Goal: Transaction & Acquisition: Purchase product/service

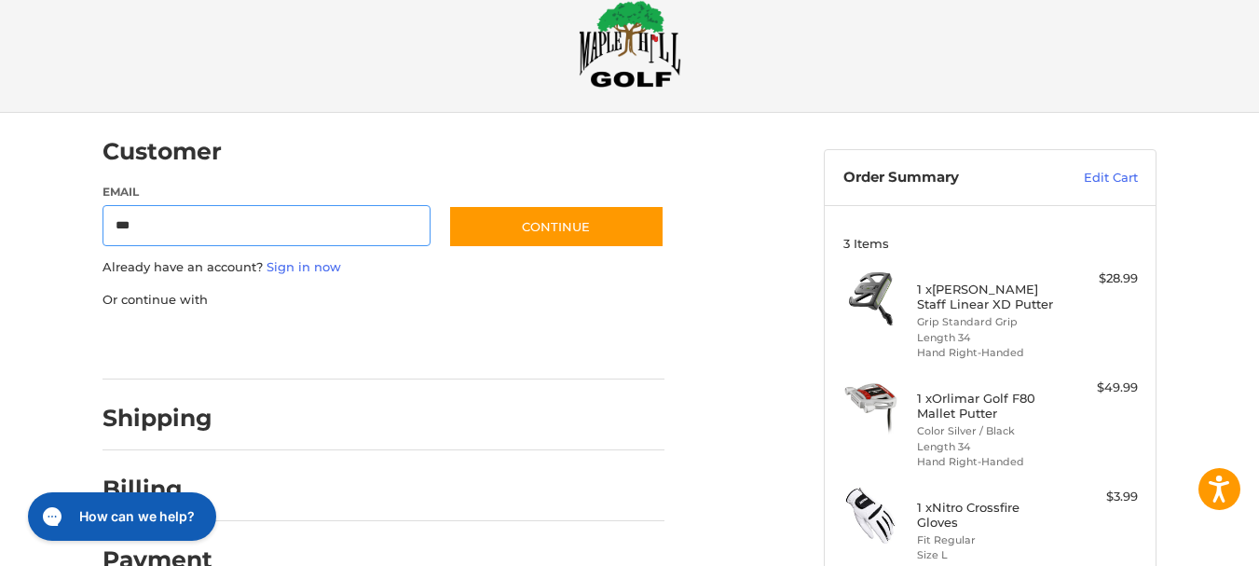
type input "**********"
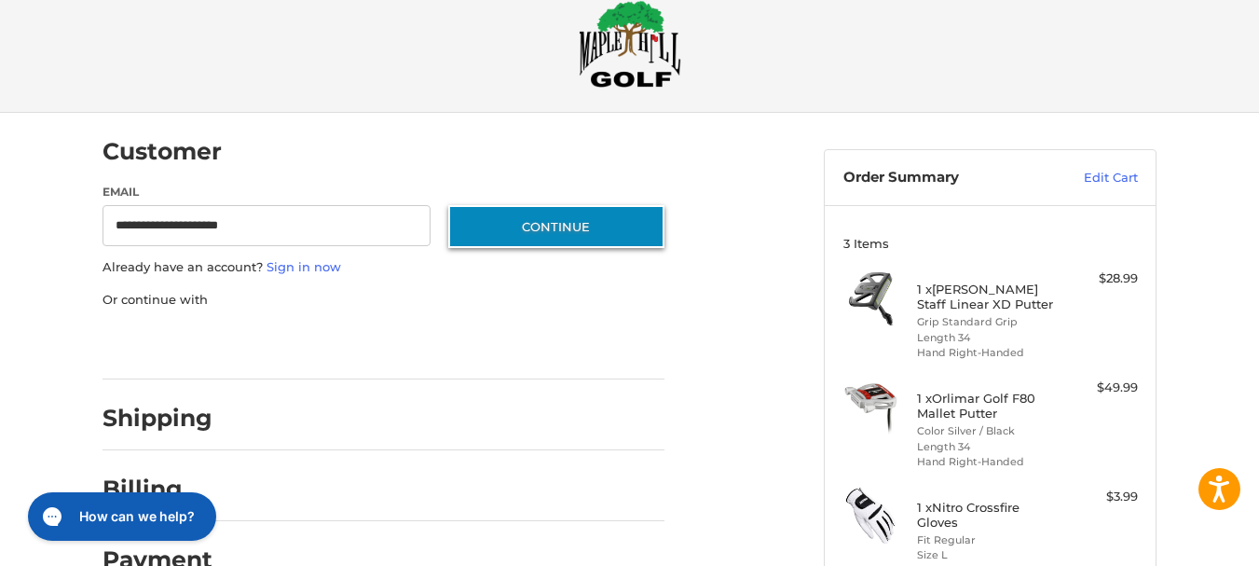
click at [543, 236] on button "Continue" at bounding box center [556, 226] width 216 height 43
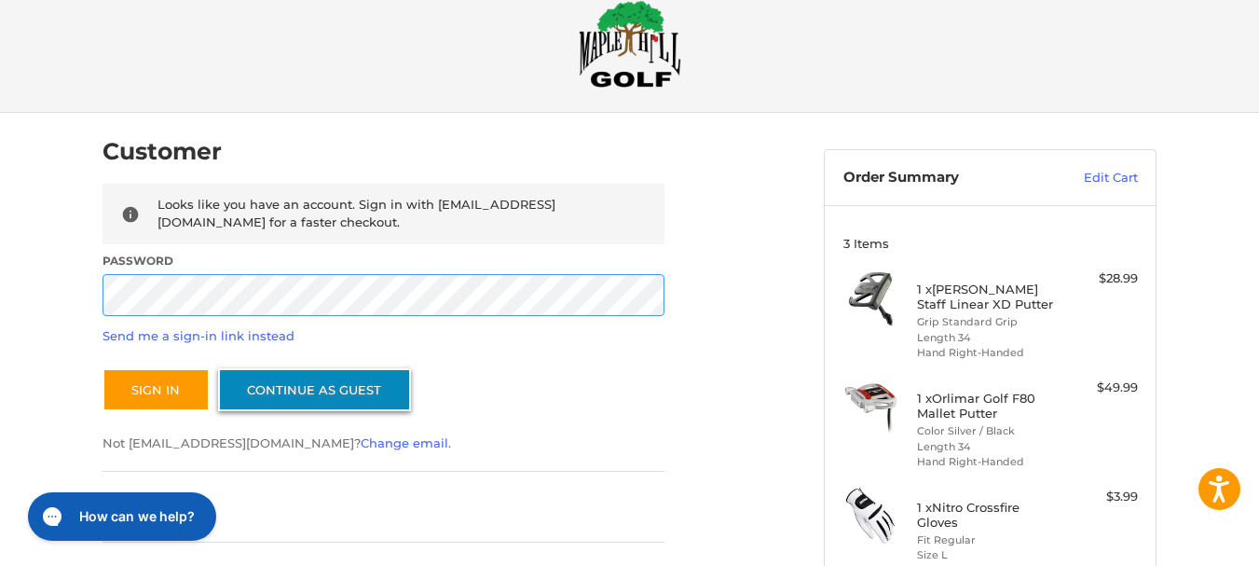
click at [102, 368] on button "Sign In" at bounding box center [155, 389] width 107 height 43
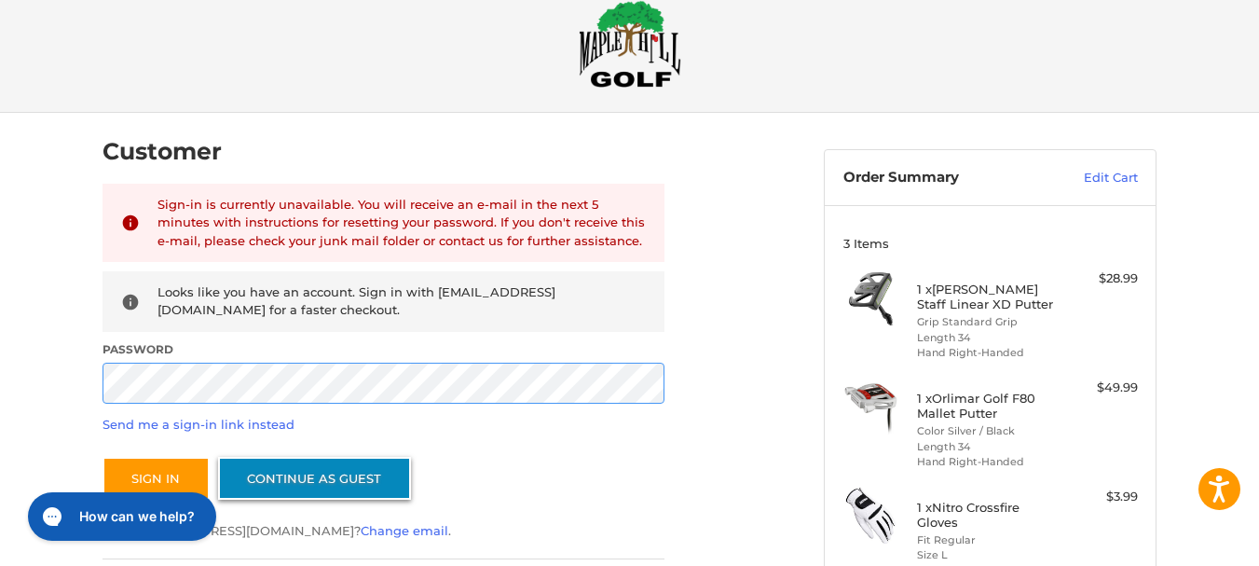
click at [102, 457] on button "Sign In" at bounding box center [155, 478] width 107 height 43
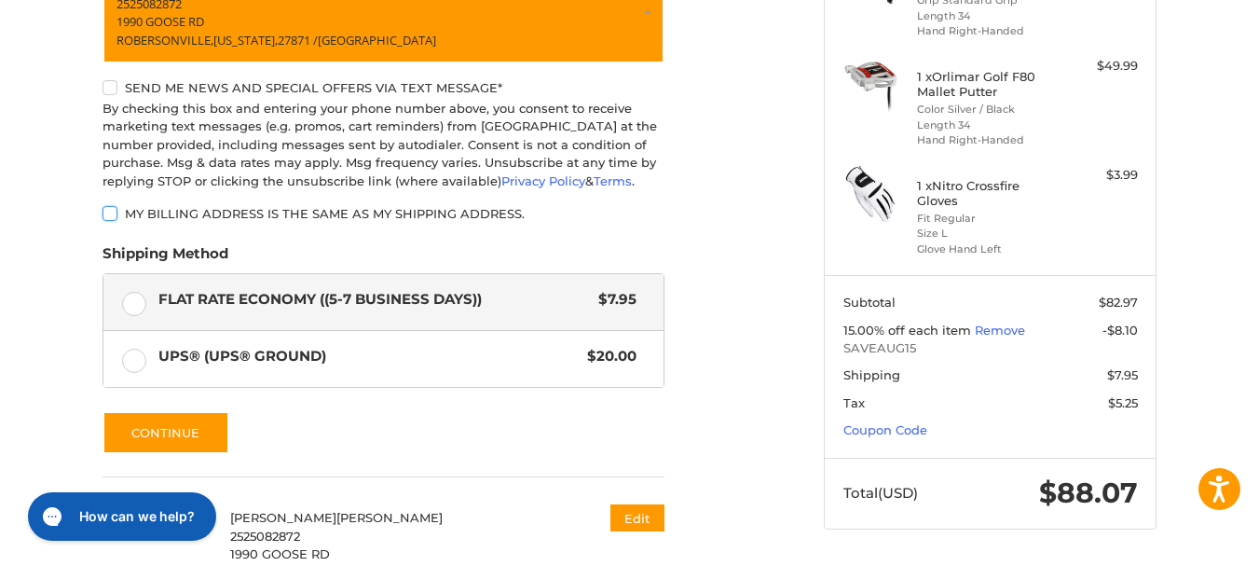
scroll to position [478, 0]
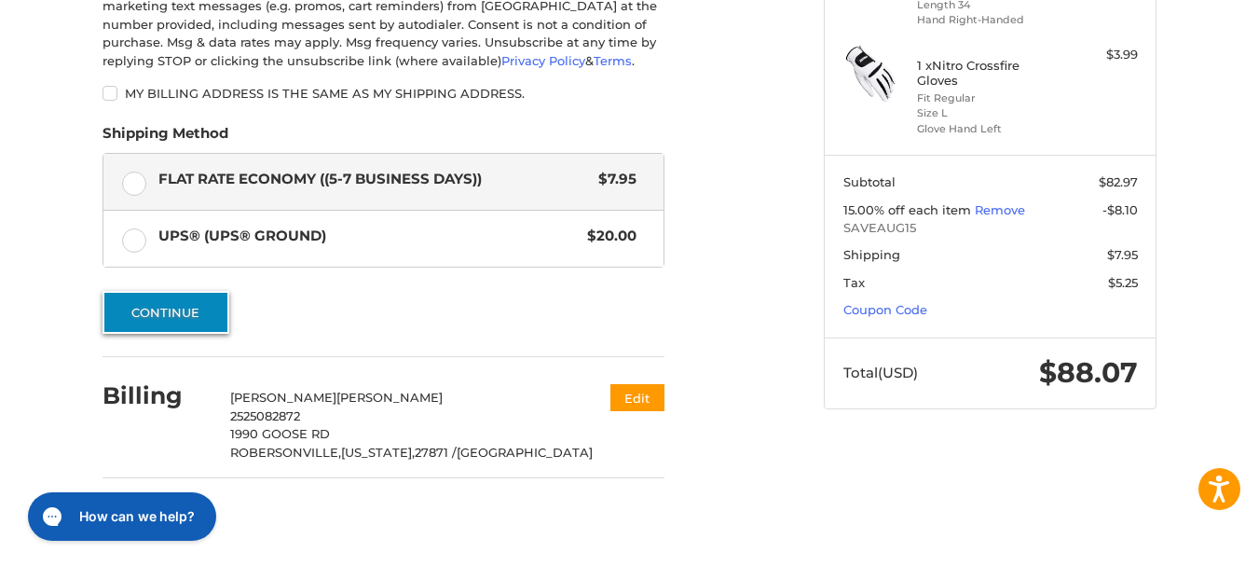
click at [160, 313] on button "Continue" at bounding box center [165, 312] width 127 height 43
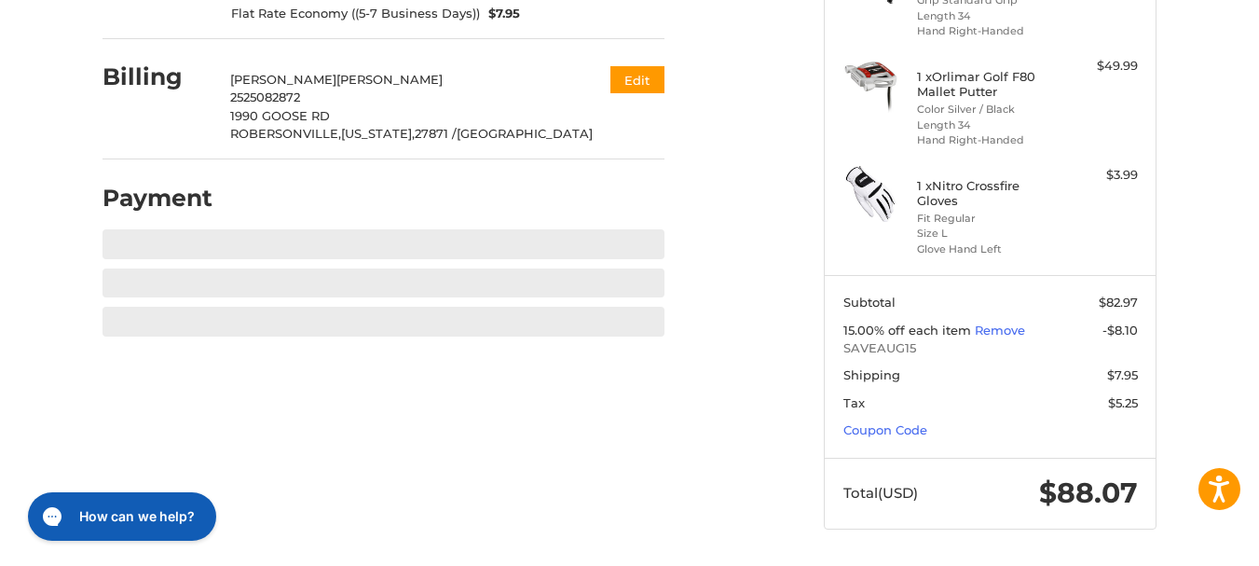
scroll to position [358, 0]
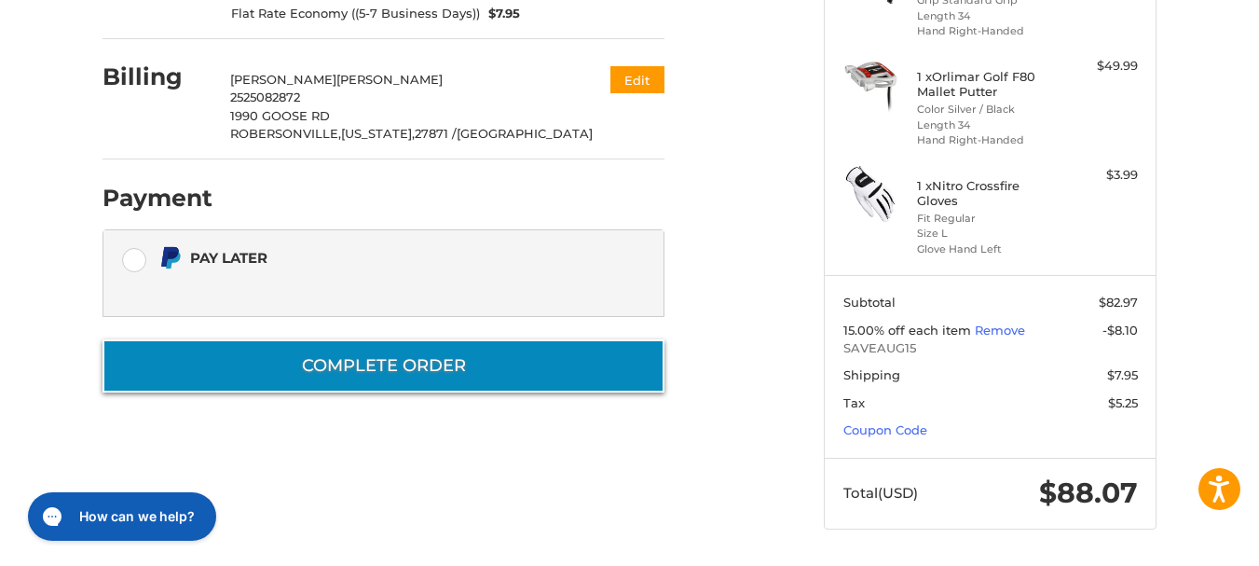
click at [413, 342] on button "Complete order" at bounding box center [383, 365] width 562 height 53
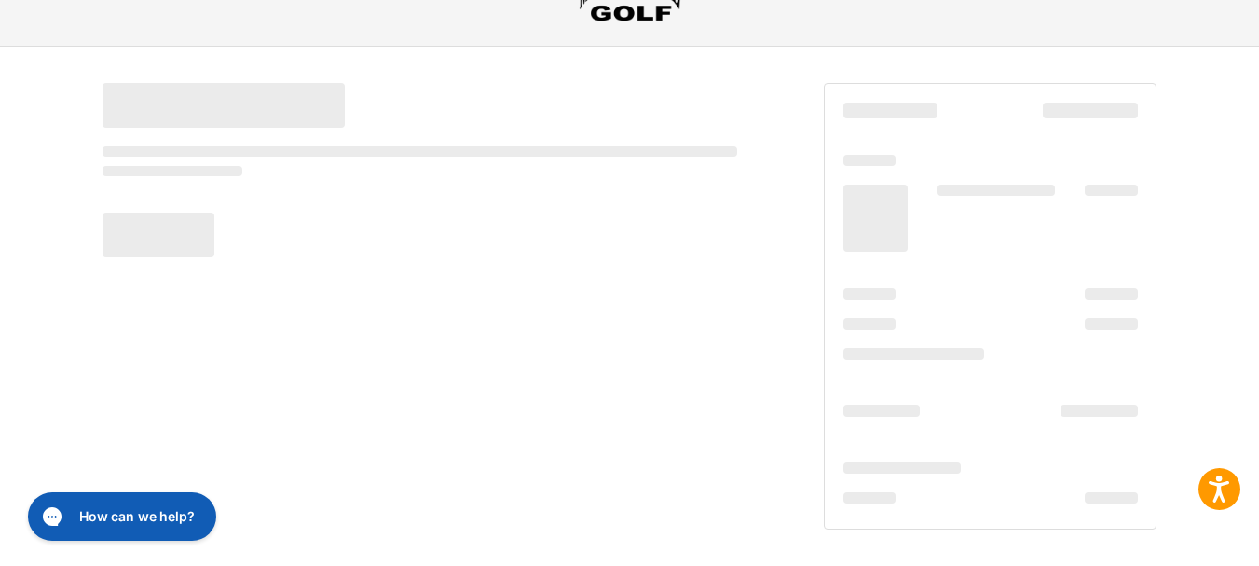
scroll to position [102, 0]
